Goal: Task Accomplishment & Management: Use online tool/utility

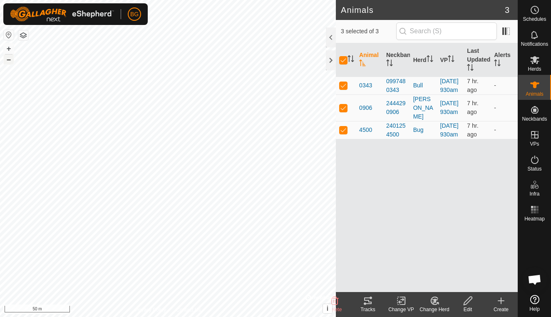
click at [9, 61] on button "–" at bounding box center [9, 60] width 10 height 10
click at [504, 307] on div "Create" at bounding box center [501, 309] width 33 height 7
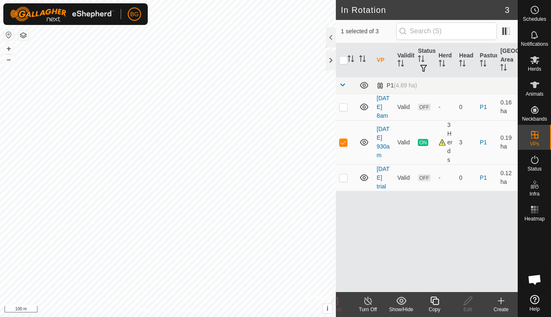
click at [502, 305] on icon at bounding box center [501, 301] width 10 height 10
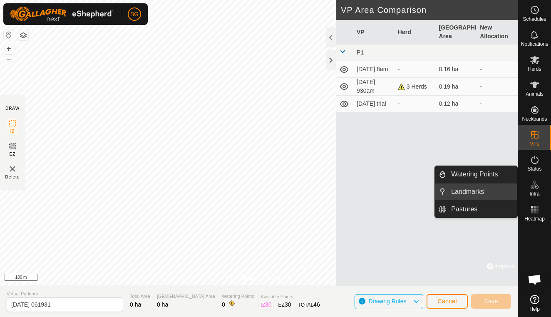
click at [484, 189] on link "Landmarks" at bounding box center [481, 192] width 71 height 17
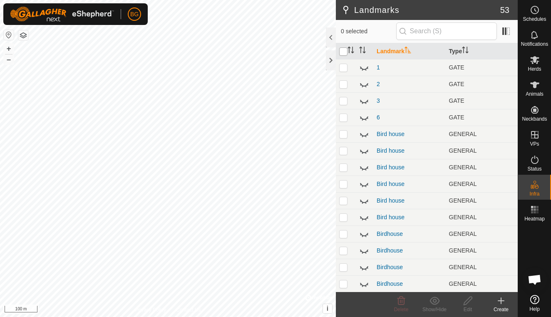
click at [343, 52] on input "checkbox" at bounding box center [343, 51] width 8 height 8
checkbox input "true"
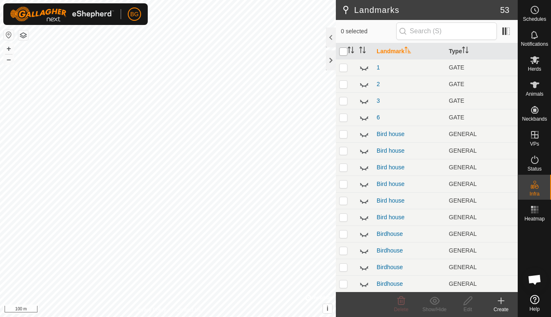
checkbox input "true"
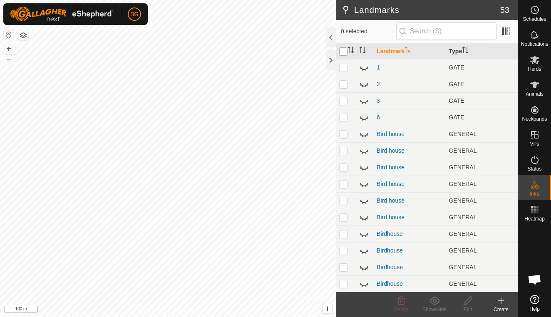
checkbox input "true"
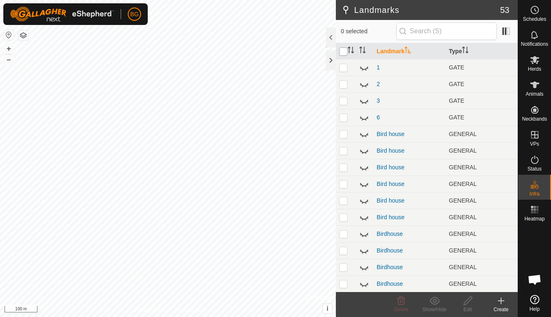
checkbox input "true"
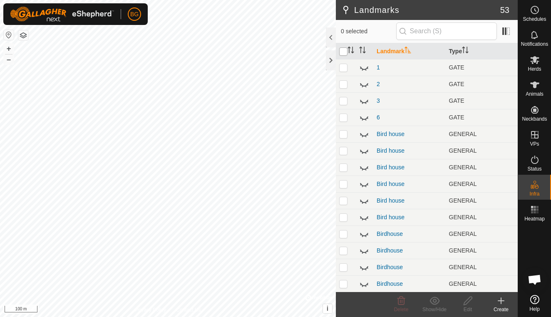
checkbox input "true"
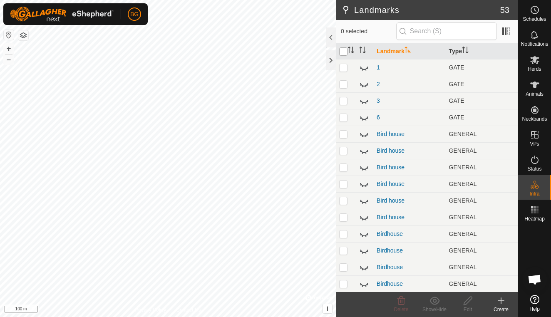
checkbox input "true"
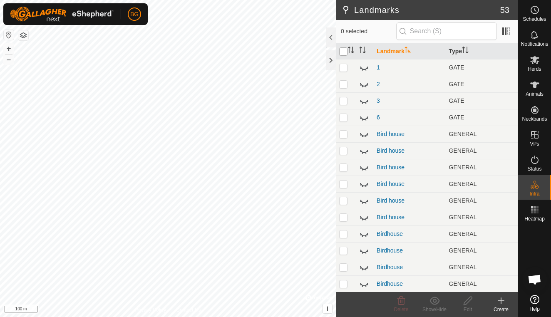
checkbox input "true"
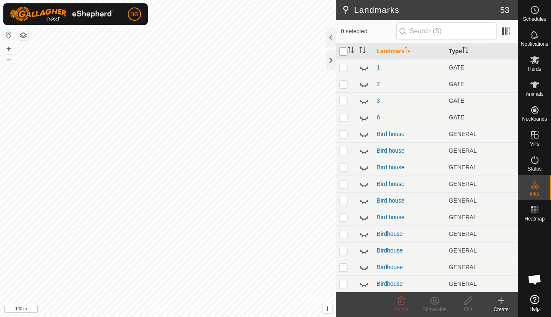
checkbox input "true"
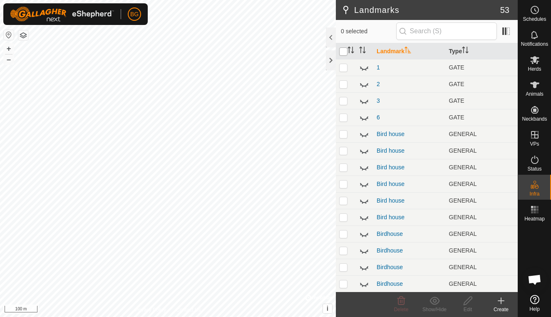
checkbox input "true"
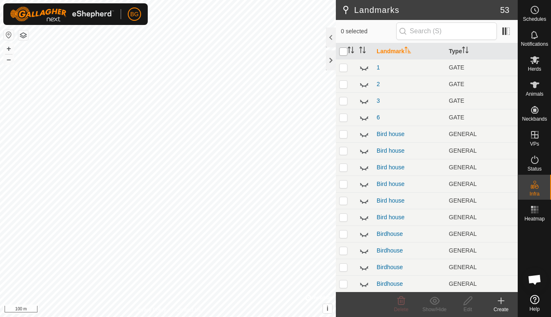
checkbox input "true"
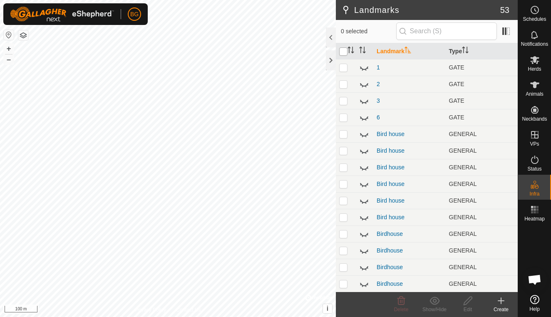
checkbox input "true"
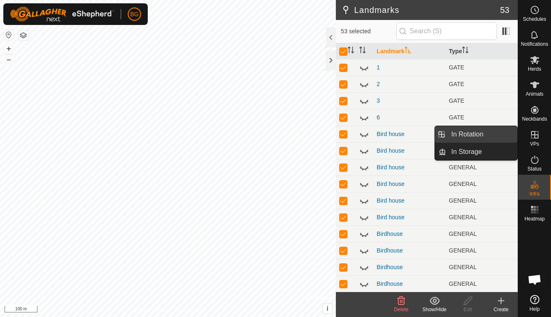
click at [500, 141] on link "In Rotation" at bounding box center [481, 134] width 71 height 17
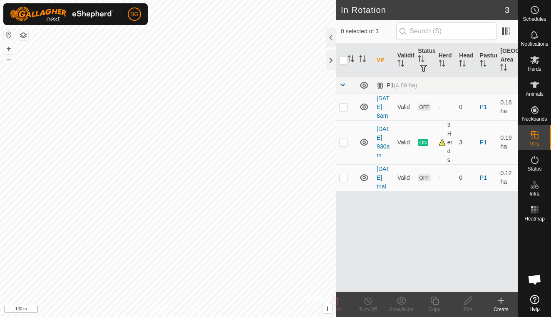
click at [501, 305] on icon at bounding box center [501, 301] width 10 height 10
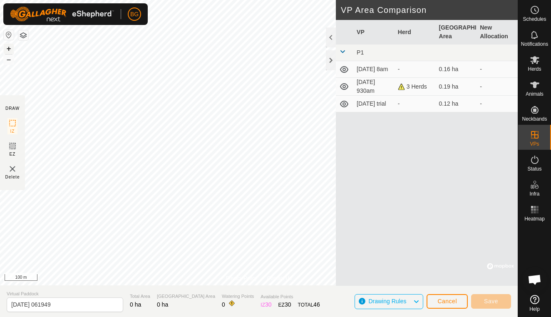
click at [11, 47] on button "+" at bounding box center [9, 49] width 10 height 10
click at [444, 299] on span "Cancel" at bounding box center [448, 301] width 20 height 7
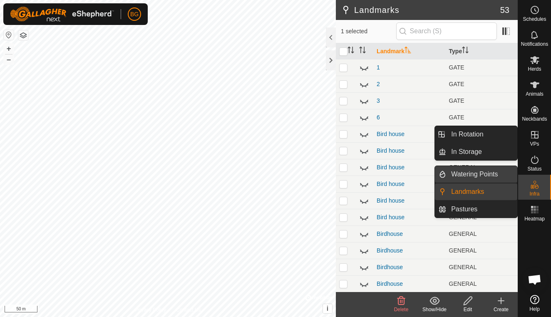
click at [493, 177] on link "Watering Points" at bounding box center [481, 174] width 71 height 17
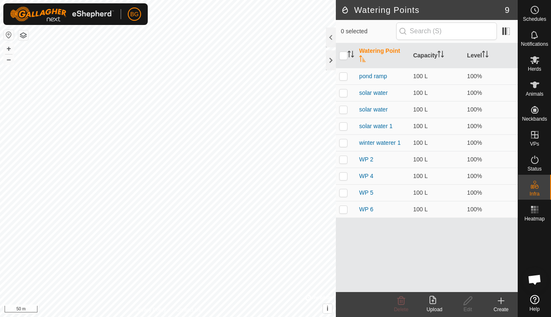
click at [500, 303] on icon at bounding box center [501, 301] width 10 height 10
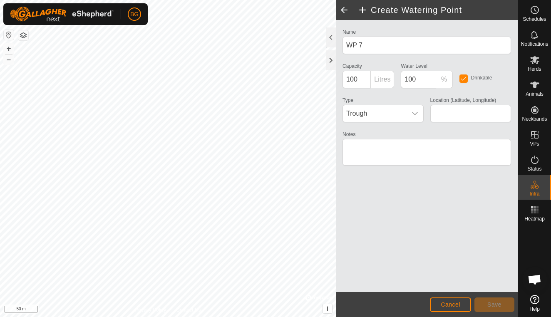
type input "58.861693, -122.755438"
click at [499, 307] on span "Save" at bounding box center [495, 305] width 14 height 7
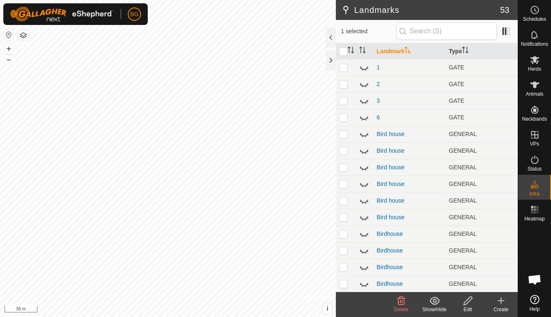
click at [400, 303] on icon at bounding box center [401, 301] width 10 height 10
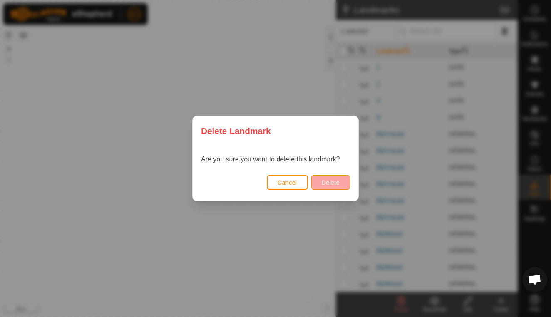
click at [337, 185] on span "Delete" at bounding box center [331, 183] width 18 height 7
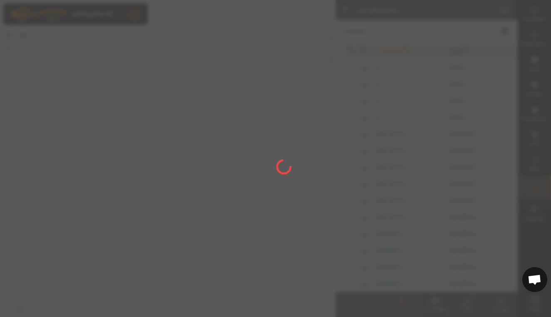
checkbox input "false"
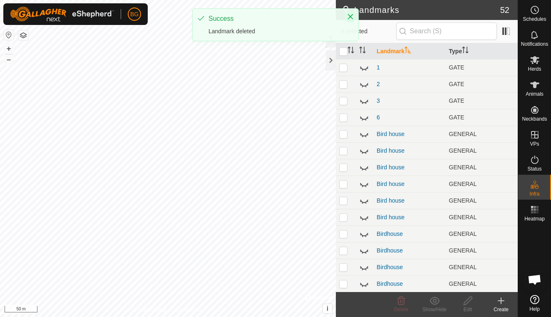
click at [352, 16] on icon "Close" at bounding box center [350, 16] width 7 height 7
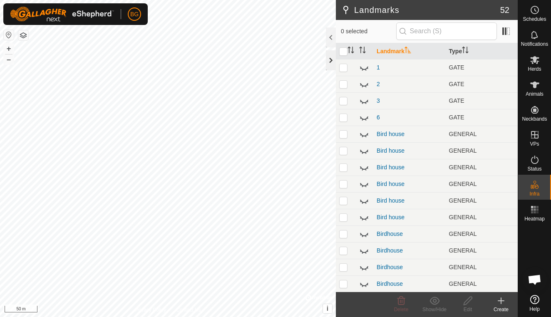
click at [329, 60] on div at bounding box center [331, 60] width 10 height 20
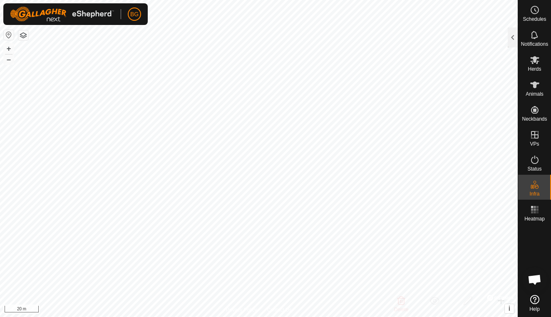
click at [322, 317] on html "BG Schedules Notifications Herds Animals Neckbands VPs Status Infra Heatmap Hel…" at bounding box center [275, 158] width 551 height 317
click at [292, 317] on html "BG Schedules Notifications Herds Animals Neckbands VPs Status Infra Heatmap Hel…" at bounding box center [275, 158] width 551 height 317
click at [289, 0] on html "BG Schedules Notifications Herds Animals Neckbands VPs Status Infra Heatmap Hel…" at bounding box center [275, 158] width 551 height 317
click at [10, 61] on button "–" at bounding box center [9, 60] width 10 height 10
click at [11, 60] on button "–" at bounding box center [9, 60] width 10 height 10
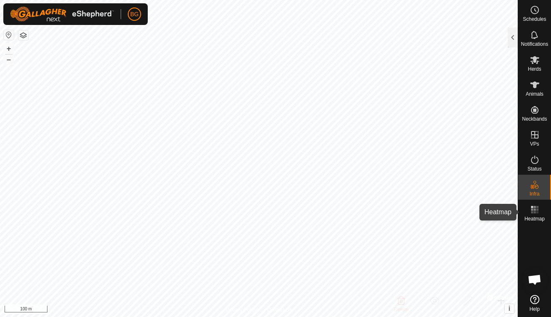
click at [534, 212] on rect at bounding box center [535, 213] width 2 height 2
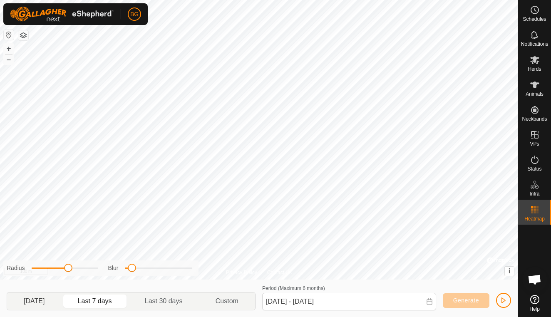
click at [44, 302] on p-togglebutton "[DATE]" at bounding box center [34, 301] width 55 height 17
type input "[DATE] - [DATE]"
click at [506, 301] on span "button" at bounding box center [504, 300] width 7 height 7
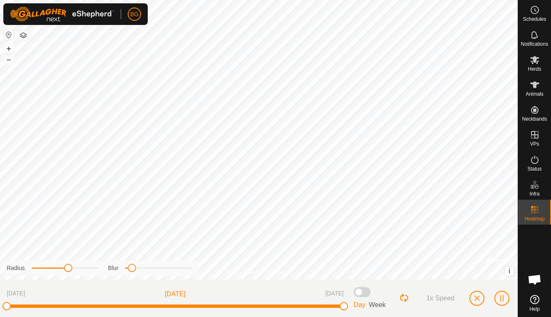
click at [475, 300] on span "button" at bounding box center [477, 298] width 7 height 7
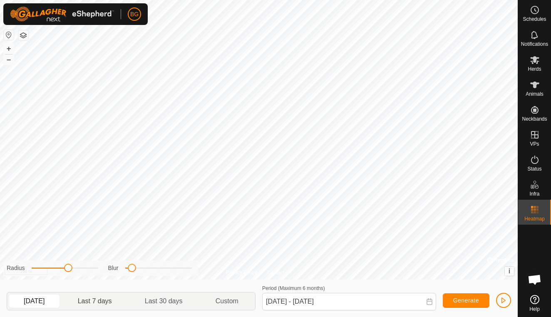
click at [109, 300] on p-togglebutton "Last 7 days" at bounding box center [95, 301] width 67 height 17
type input "[DATE] - [DATE]"
click at [505, 299] on span "button" at bounding box center [504, 300] width 7 height 7
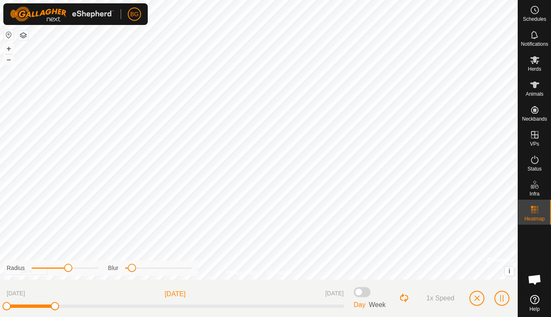
click at [476, 302] on button "button" at bounding box center [477, 298] width 15 height 15
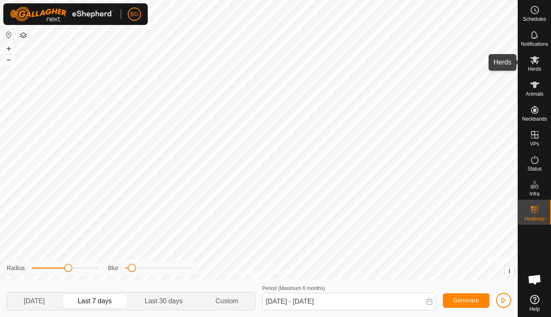
click at [537, 67] on span "Herds" at bounding box center [534, 69] width 13 height 5
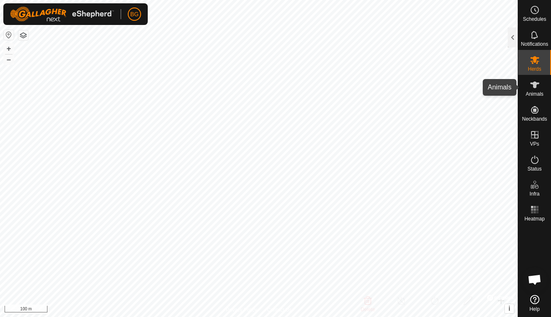
click at [536, 85] on icon at bounding box center [535, 85] width 9 height 7
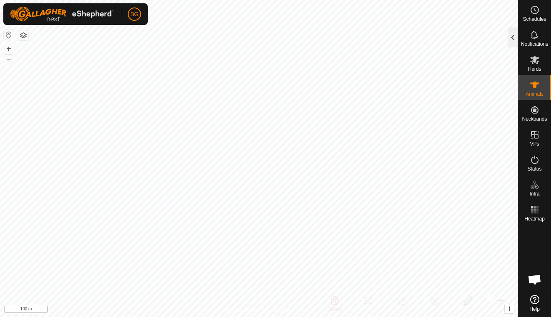
click at [512, 39] on div at bounding box center [513, 37] width 10 height 20
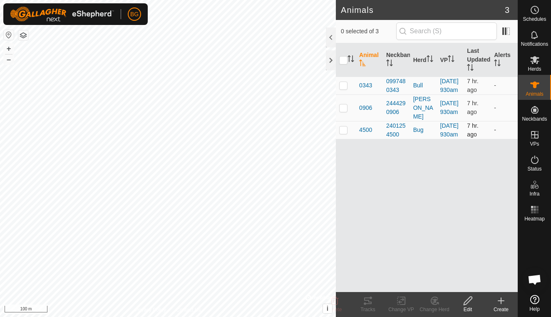
click at [346, 133] on p-checkbox at bounding box center [343, 130] width 8 height 7
checkbox input "true"
click at [371, 304] on icon at bounding box center [367, 301] width 7 height 7
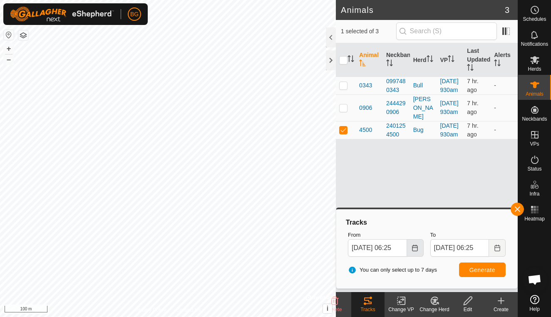
click at [418, 247] on icon "Choose Date" at bounding box center [415, 248] width 7 height 7
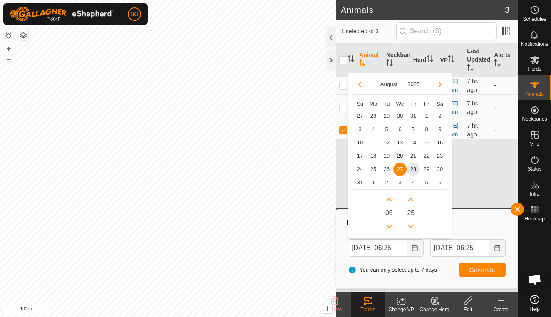
click at [403, 156] on span "20" at bounding box center [400, 156] width 13 height 13
type input "[DATE] 06:25"
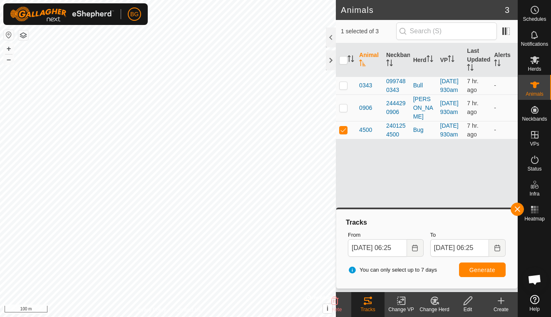
click at [479, 268] on span "Generate" at bounding box center [483, 270] width 26 height 7
click at [416, 249] on icon "Choose Date" at bounding box center [415, 248] width 7 height 7
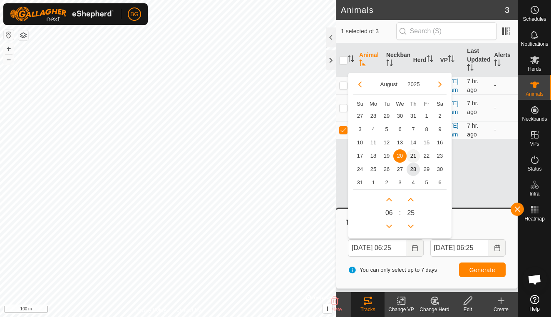
click at [414, 152] on span "21" at bounding box center [413, 156] width 13 height 13
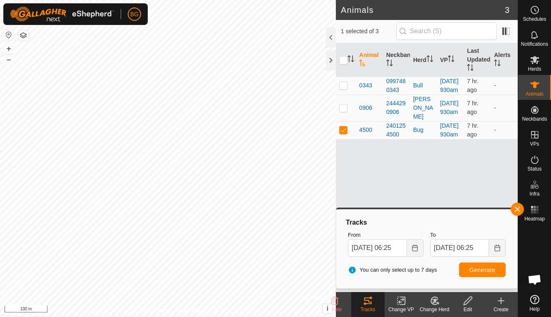
click at [481, 269] on span "Generate" at bounding box center [483, 270] width 26 height 7
click at [417, 250] on icon "Choose Date" at bounding box center [415, 248] width 7 height 7
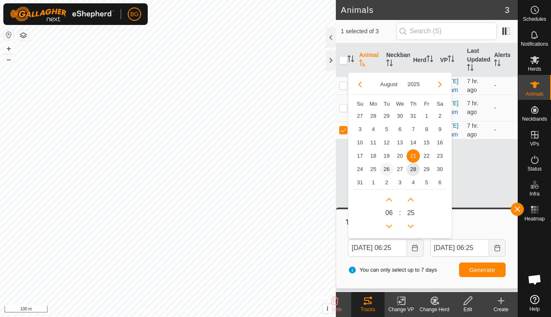
click at [387, 170] on span "26" at bounding box center [386, 169] width 13 height 13
type input "[DATE] 06:25"
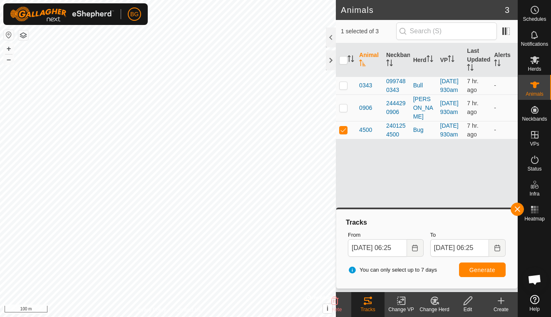
click at [481, 272] on span "Generate" at bounding box center [483, 270] width 26 height 7
click at [496, 250] on icon "Choose Date" at bounding box center [497, 248] width 7 height 7
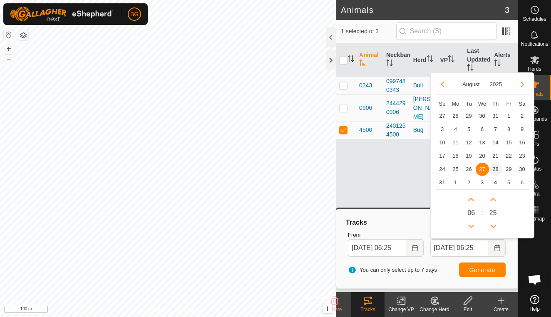
click at [496, 168] on span "28" at bounding box center [495, 169] width 13 height 13
type input "[DATE] 06:25"
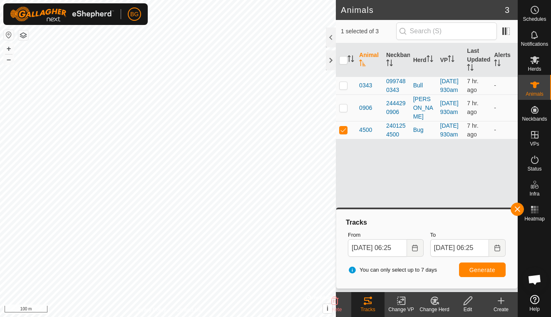
click at [479, 269] on span "Generate" at bounding box center [483, 270] width 26 height 7
click at [517, 210] on span "button" at bounding box center [517, 209] width 7 height 7
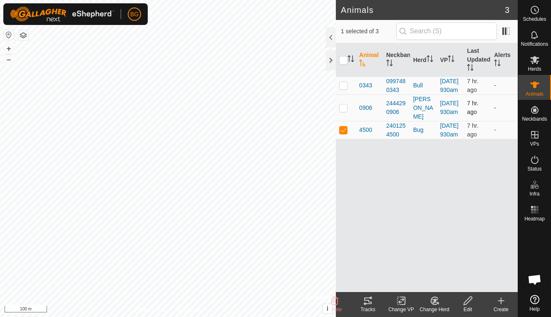
click at [344, 111] on p-checkbox at bounding box center [343, 108] width 8 height 7
checkbox input "true"
click at [346, 89] on p-checkbox at bounding box center [343, 85] width 8 height 7
checkbox input "true"
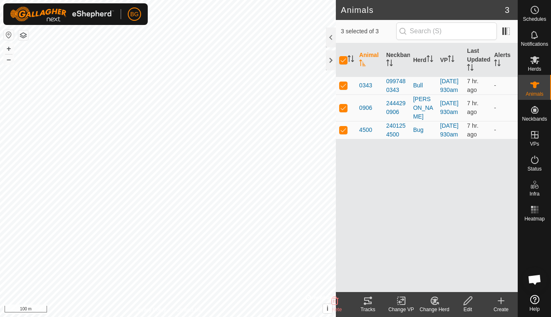
click at [368, 302] on icon at bounding box center [368, 301] width 10 height 10
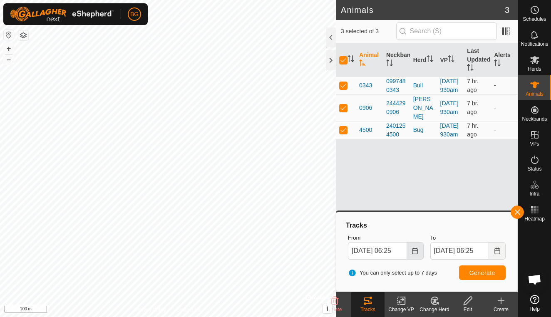
click at [417, 248] on icon "Choose Date" at bounding box center [414, 251] width 5 height 7
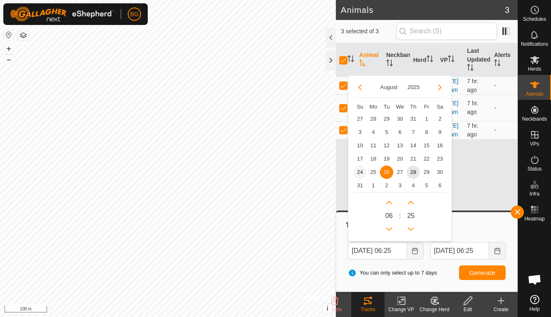
click at [361, 174] on span "24" at bounding box center [360, 172] width 13 height 13
type input "[DATE] 06:25"
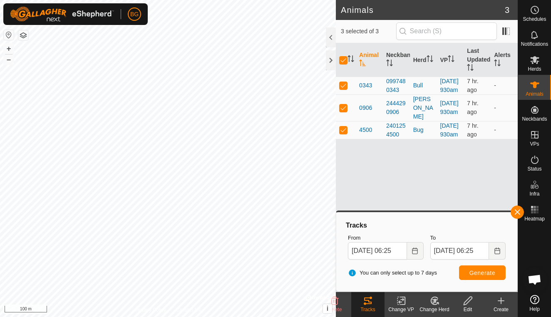
click at [489, 274] on span "Generate" at bounding box center [483, 273] width 26 height 7
click at [519, 214] on button "button" at bounding box center [517, 212] width 13 height 13
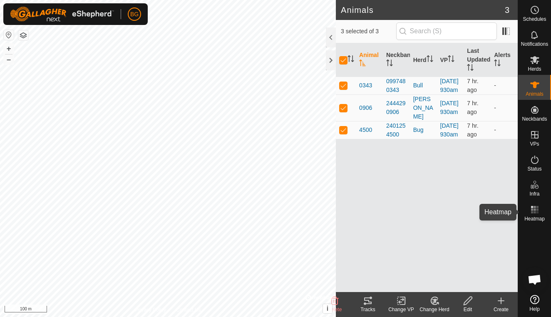
click at [533, 212] on rect at bounding box center [532, 213] width 2 height 2
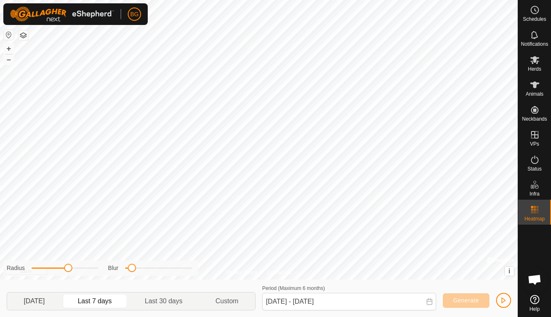
click at [39, 302] on p-togglebutton "[DATE]" at bounding box center [34, 301] width 55 height 17
click at [160, 302] on p-togglebutton "Last 30 days" at bounding box center [164, 301] width 71 height 17
click at [8, 60] on button "–" at bounding box center [9, 60] width 10 height 10
click at [7, 58] on button "–" at bounding box center [9, 60] width 10 height 10
click at [9, 50] on button "+" at bounding box center [9, 49] width 10 height 10
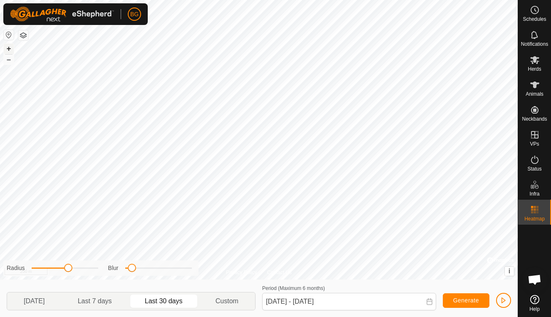
click at [9, 50] on button "+" at bounding box center [9, 49] width 10 height 10
click at [47, 301] on p-togglebutton "[DATE]" at bounding box center [34, 301] width 55 height 17
click at [10, 62] on button "–" at bounding box center [9, 60] width 10 height 10
click at [169, 304] on p-togglebutton "Last 30 days" at bounding box center [164, 301] width 71 height 17
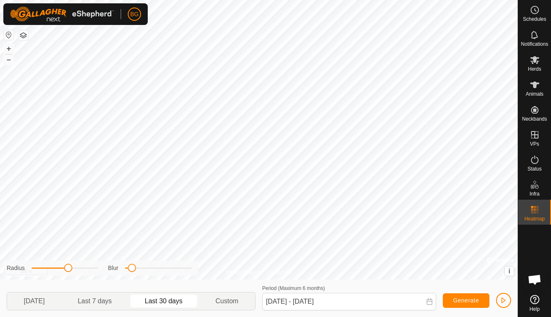
type input "[DATE] - [DATE]"
